Goal: Task Accomplishment & Management: Use online tool/utility

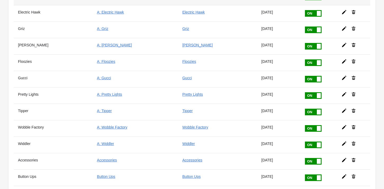
scroll to position [106, 0]
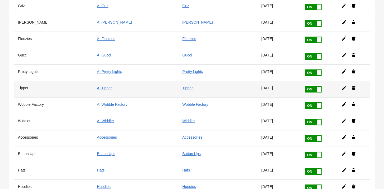
click at [342, 86] on icon at bounding box center [344, 87] width 5 height 5
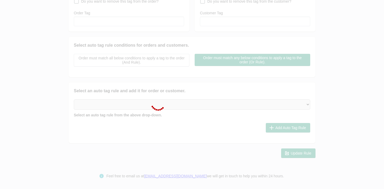
type input "Tipper"
checkbox input "true"
type input "A: Tipper"
checkbox input "true"
type input "Tipper"
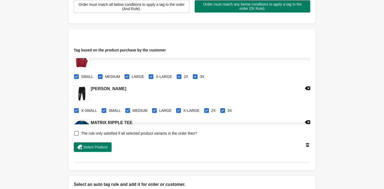
scroll to position [185, 0]
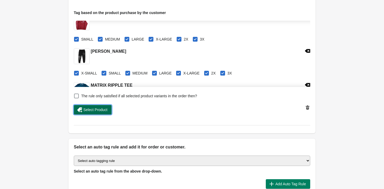
click at [91, 109] on span "Select Product" at bounding box center [95, 109] width 24 height 4
click at [103, 108] on span "Select Product" at bounding box center [95, 109] width 24 height 4
click at [95, 108] on span "Select Product" at bounding box center [95, 109] width 24 height 4
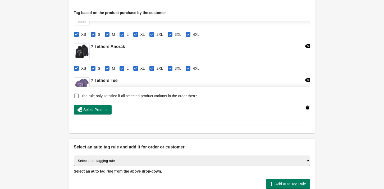
scroll to position [1964, 0]
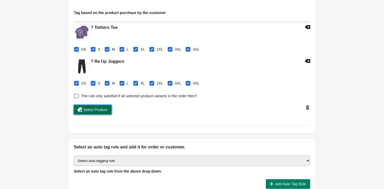
click at [95, 108] on span "Select Product" at bounding box center [95, 109] width 24 height 4
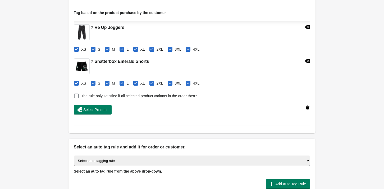
scroll to position [241, 0]
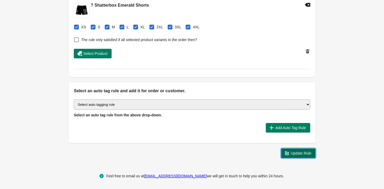
click at [308, 152] on span "Update Rule" at bounding box center [301, 153] width 21 height 4
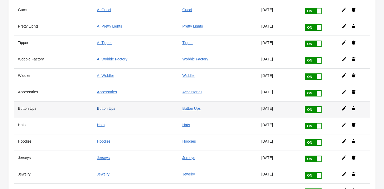
scroll to position [159, 0]
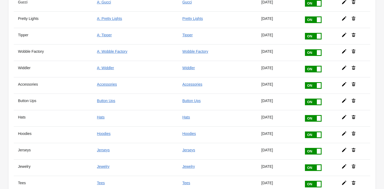
click at [342, 115] on icon at bounding box center [344, 117] width 4 height 4
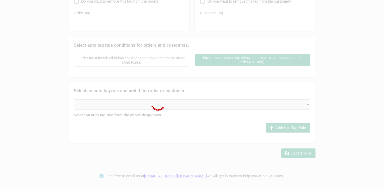
type input "Hats"
checkbox input "true"
type input "Hats"
checkbox input "true"
type input "Hats"
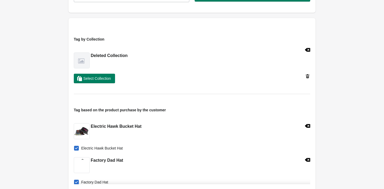
scroll to position [238, 0]
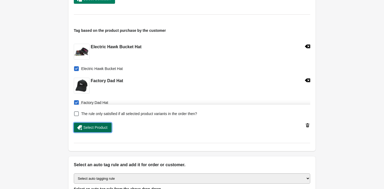
click at [102, 125] on span "Select Product" at bounding box center [95, 127] width 24 height 4
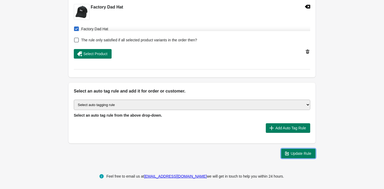
click at [305, 153] on span "Update Rule" at bounding box center [301, 153] width 21 height 4
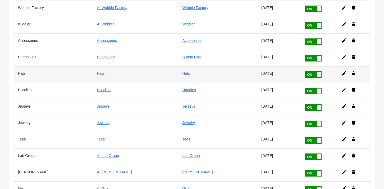
scroll to position [212, 0]
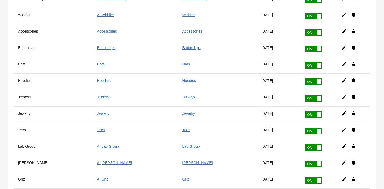
click at [342, 79] on icon at bounding box center [344, 80] width 5 height 5
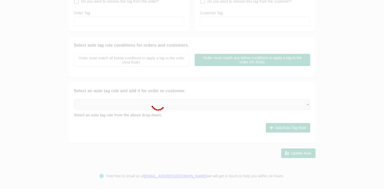
type input "Hoodies"
checkbox input "true"
type input "Hoodies"
checkbox input "true"
type input "Hoodies"
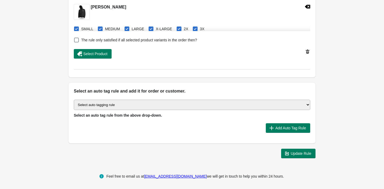
scroll to position [241, 0]
click at [105, 49] on button "Select Product" at bounding box center [93, 54] width 38 height 10
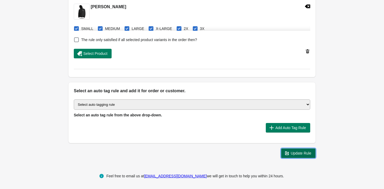
click at [305, 153] on span "Update Rule" at bounding box center [301, 153] width 21 height 4
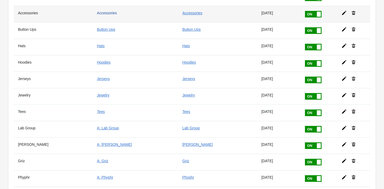
scroll to position [238, 0]
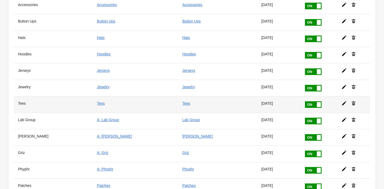
click at [339, 98] on div at bounding box center [352, 101] width 29 height 10
click at [342, 101] on icon at bounding box center [344, 103] width 5 height 5
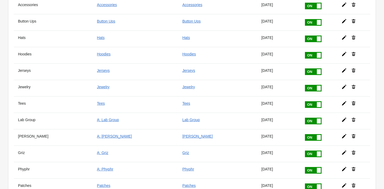
scroll to position [95, 0]
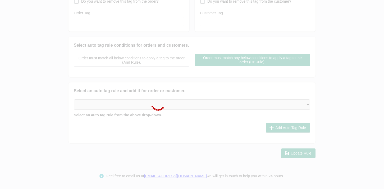
type input "Tees"
checkbox input "true"
type input "Tees"
checkbox input "true"
type input "Tees"
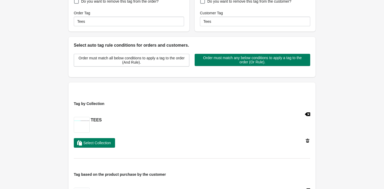
scroll to position [238, 0]
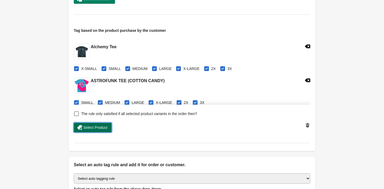
click at [103, 126] on span "Select Product" at bounding box center [95, 127] width 24 height 4
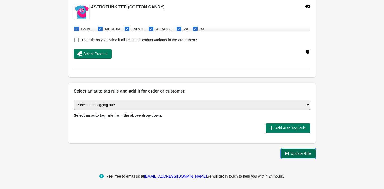
click at [309, 155] on span "Update Rule" at bounding box center [301, 153] width 21 height 4
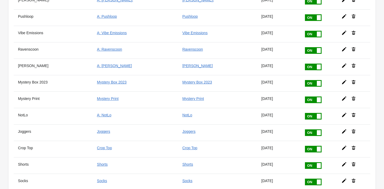
scroll to position [503, 0]
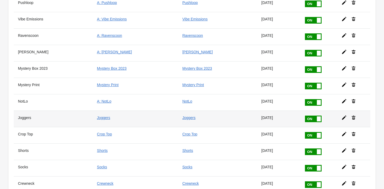
click at [342, 115] on icon at bounding box center [344, 117] width 5 height 5
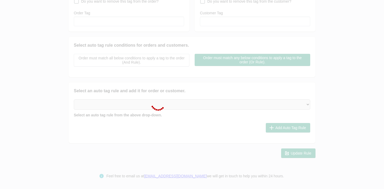
type input "Joggers"
checkbox input "true"
type input "Joggers"
checkbox input "true"
type input "Joggers"
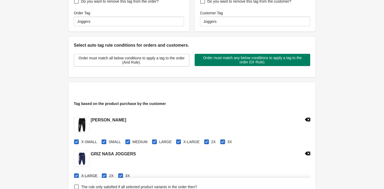
scroll to position [241, 0]
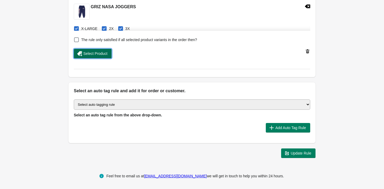
click at [98, 52] on span "Select Product" at bounding box center [95, 53] width 24 height 4
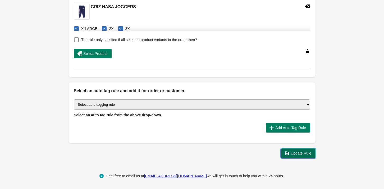
click at [297, 153] on span "Update Rule" at bounding box center [301, 153] width 21 height 4
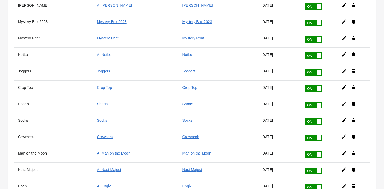
scroll to position [556, 0]
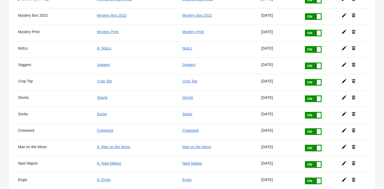
click at [342, 95] on icon at bounding box center [344, 97] width 4 height 4
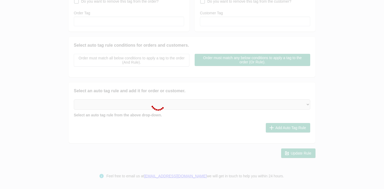
type input "Shorts"
checkbox input "true"
type input "Shorts"
checkbox input "true"
type input "Shorts"
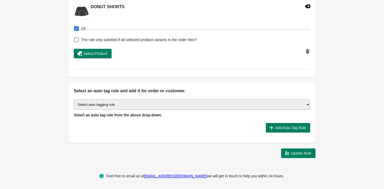
scroll to position [188, 0]
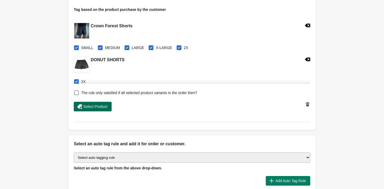
click at [93, 104] on span "Select Product" at bounding box center [95, 106] width 24 height 4
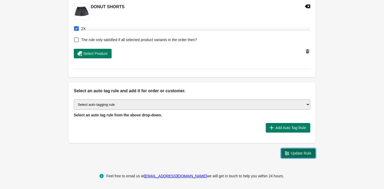
click at [289, 154] on icon "button" at bounding box center [287, 152] width 5 height 5
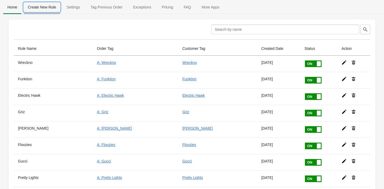
click at [49, 8] on span "Create New Rule" at bounding box center [42, 7] width 37 height 10
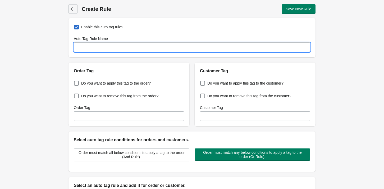
click at [97, 48] on input "Auto Tag Rule Name" at bounding box center [192, 47] width 237 height 10
type input "VIP"
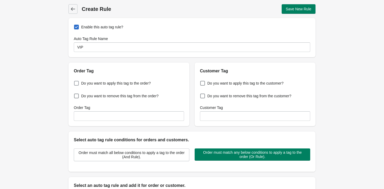
click at [77, 82] on span at bounding box center [76, 83] width 5 height 5
click at [75, 82] on input "Do you want to apply this tag to the order?" at bounding box center [75, 82] width 0 height 0
checkbox input "true"
click at [204, 81] on span at bounding box center [202, 83] width 5 height 5
click at [202, 82] on input "Do you want to apply this tag to the customer?" at bounding box center [201, 82] width 0 height 0
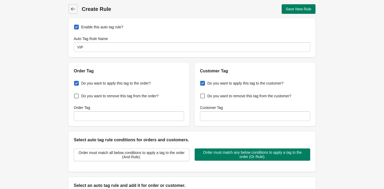
checkbox input "true"
click at [161, 115] on input "Order Tag" at bounding box center [129, 116] width 110 height 10
type input "VIP"
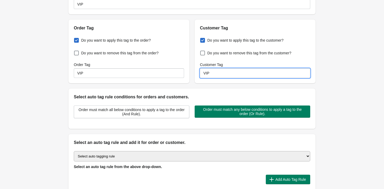
scroll to position [79, 0]
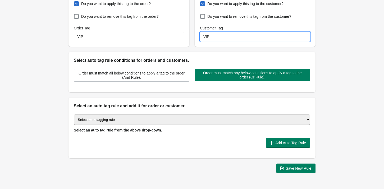
type input "VIP"
click at [161, 122] on select "Select auto tagging rule Tag by order amount Tag based on the order count (Volu…" at bounding box center [192, 119] width 237 height 10
select select "1"
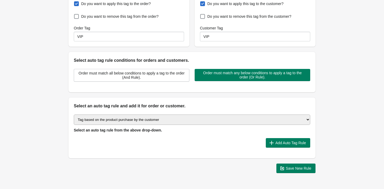
click at [74, 114] on select "Select auto tagging rule Tag by order amount Tag based on the order count (Volu…" at bounding box center [192, 119] width 237 height 10
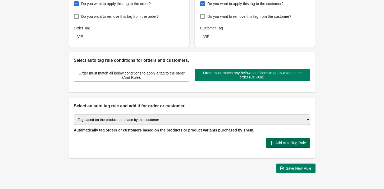
click at [278, 141] on span "Add Auto Tag Rule" at bounding box center [291, 143] width 31 height 4
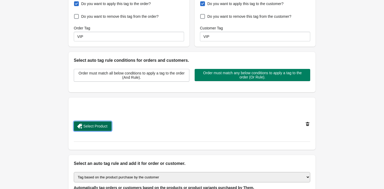
click at [88, 125] on span "Select Product" at bounding box center [95, 126] width 24 height 4
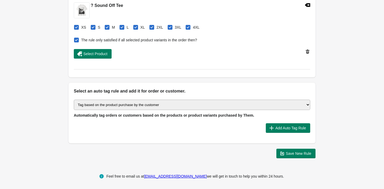
scroll to position [209, 0]
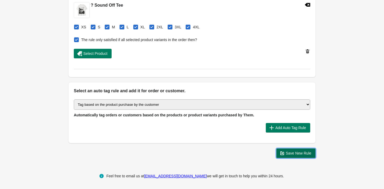
click at [305, 152] on span "Save New Rule" at bounding box center [299, 153] width 26 height 4
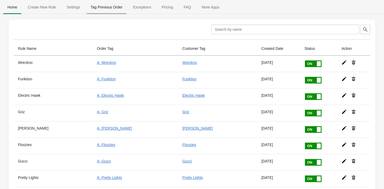
click at [109, 6] on span "Tag Previous Order" at bounding box center [107, 7] width 41 height 10
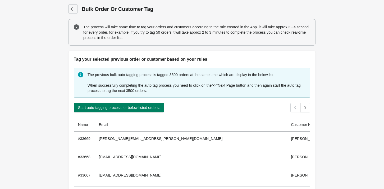
scroll to position [79, 0]
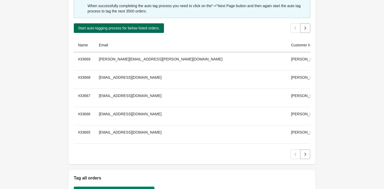
click at [128, 30] on span "Start auto-tagging process for below listed orders." at bounding box center [119, 28] width 82 height 4
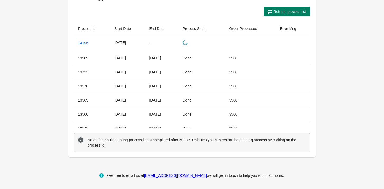
scroll to position [289, 0]
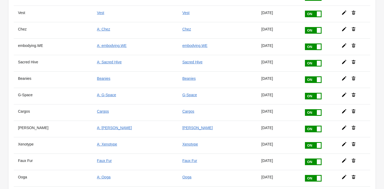
scroll to position [1420, 0]
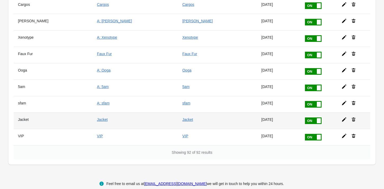
click at [342, 117] on icon at bounding box center [344, 119] width 5 height 5
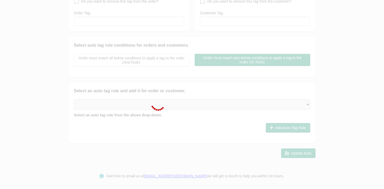
type input "Jacket"
checkbox input "true"
type input "Jacket"
checkbox input "true"
type input "Jacket"
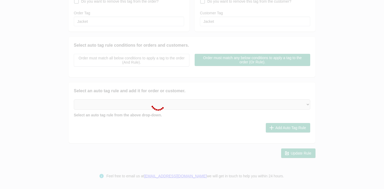
scroll to position [209, 0]
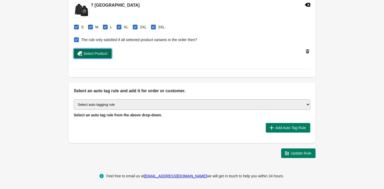
click at [102, 50] on button "Select Product" at bounding box center [93, 54] width 38 height 10
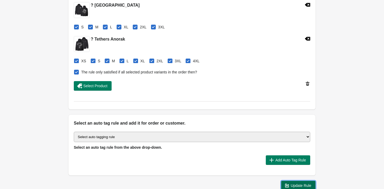
click at [294, 183] on span "Update Rule" at bounding box center [301, 185] width 21 height 4
